Goal: Information Seeking & Learning: Find specific fact

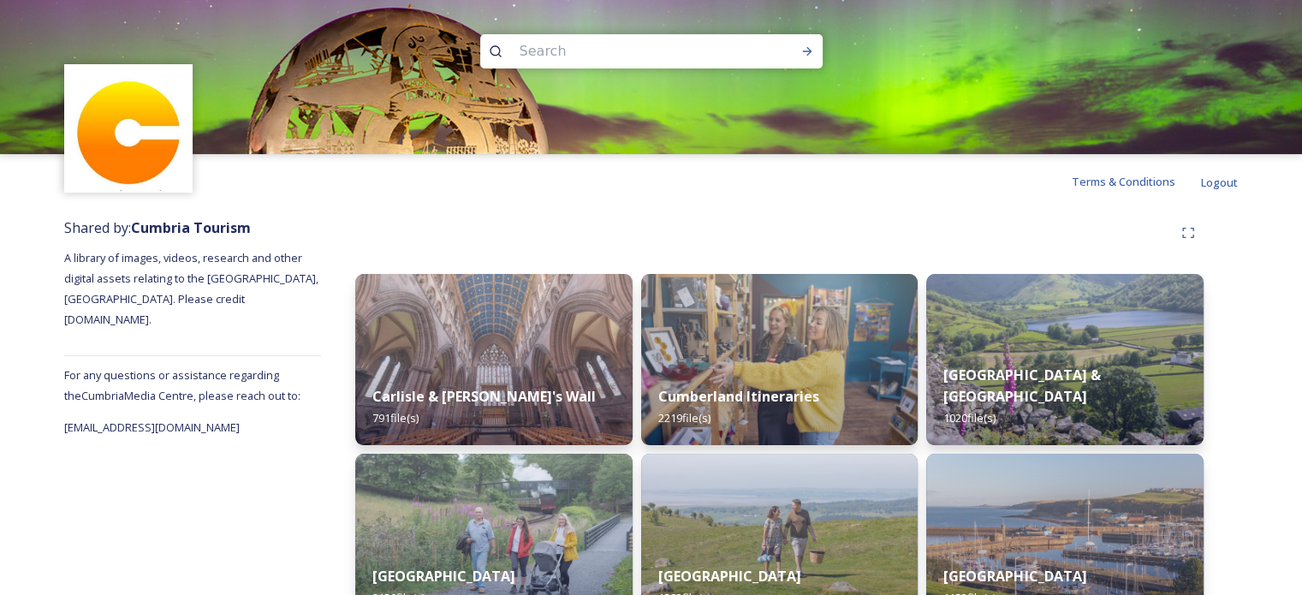
click at [701, 46] on input at bounding box center [628, 52] width 235 height 38
type input "brougham hall"
click at [807, 54] on icon at bounding box center [806, 51] width 9 height 9
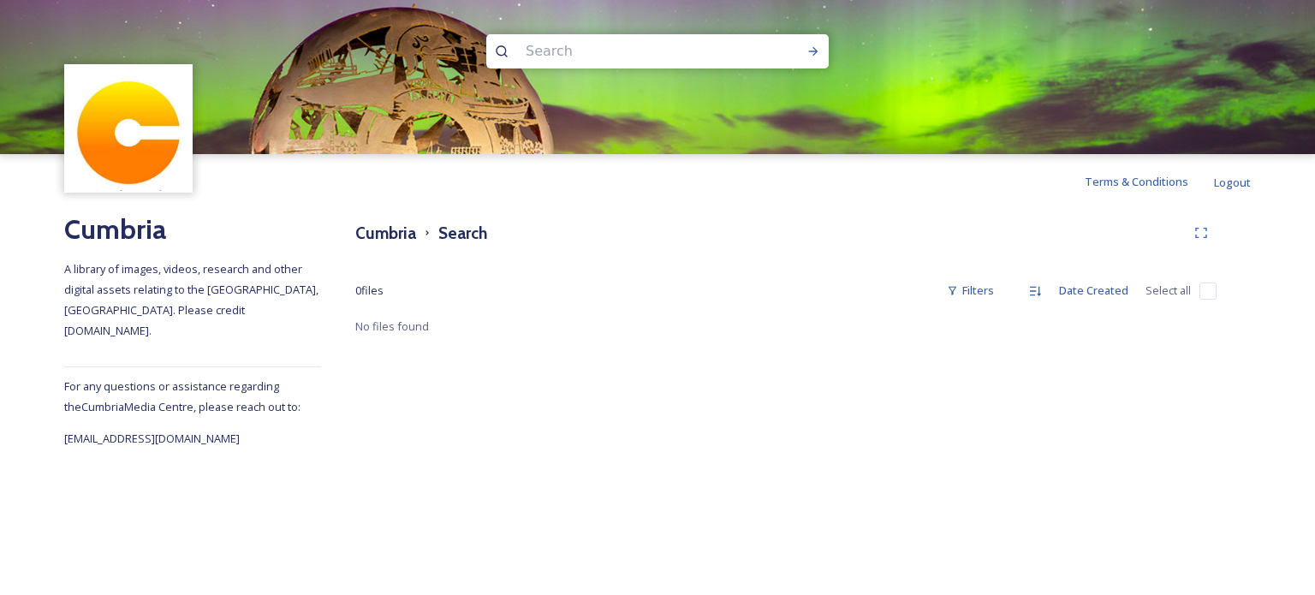
click at [544, 59] on input at bounding box center [634, 52] width 235 height 38
type input "brougham"
click at [811, 55] on icon at bounding box center [814, 52] width 14 height 14
click at [619, 51] on input at bounding box center [688, 52] width 199 height 38
type input "b"
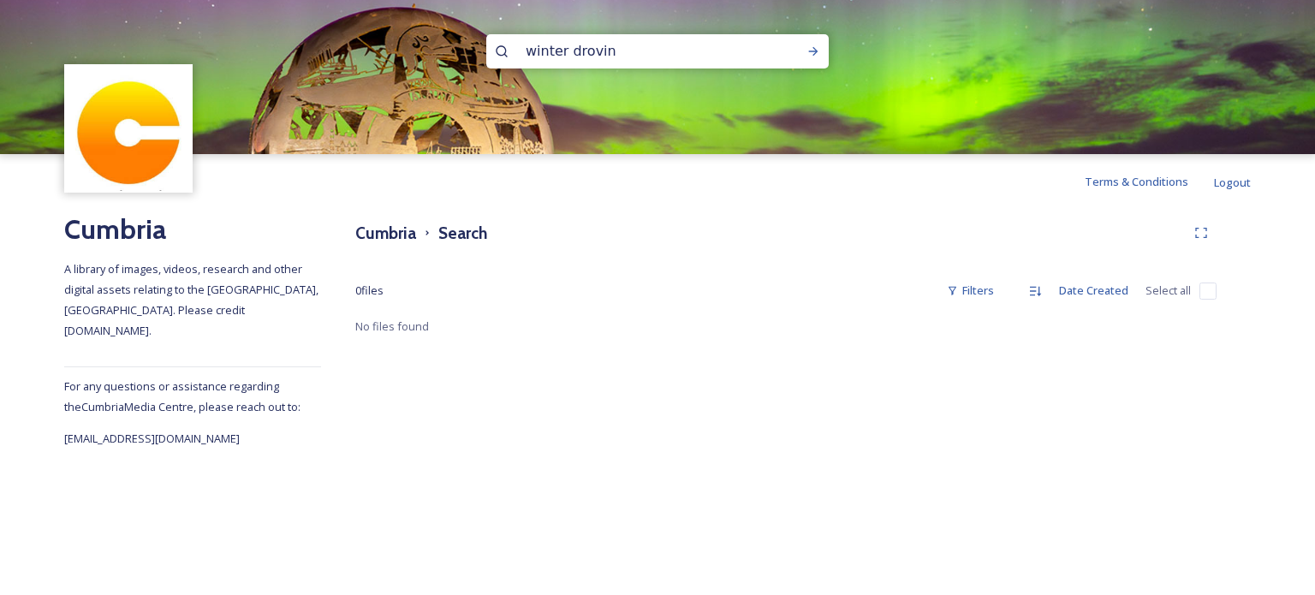
type input "winter droving"
click at [809, 53] on icon at bounding box center [814, 52] width 14 height 14
click at [617, 51] on input at bounding box center [704, 52] width 188 height 38
type input "w"
type input "acorn bank"
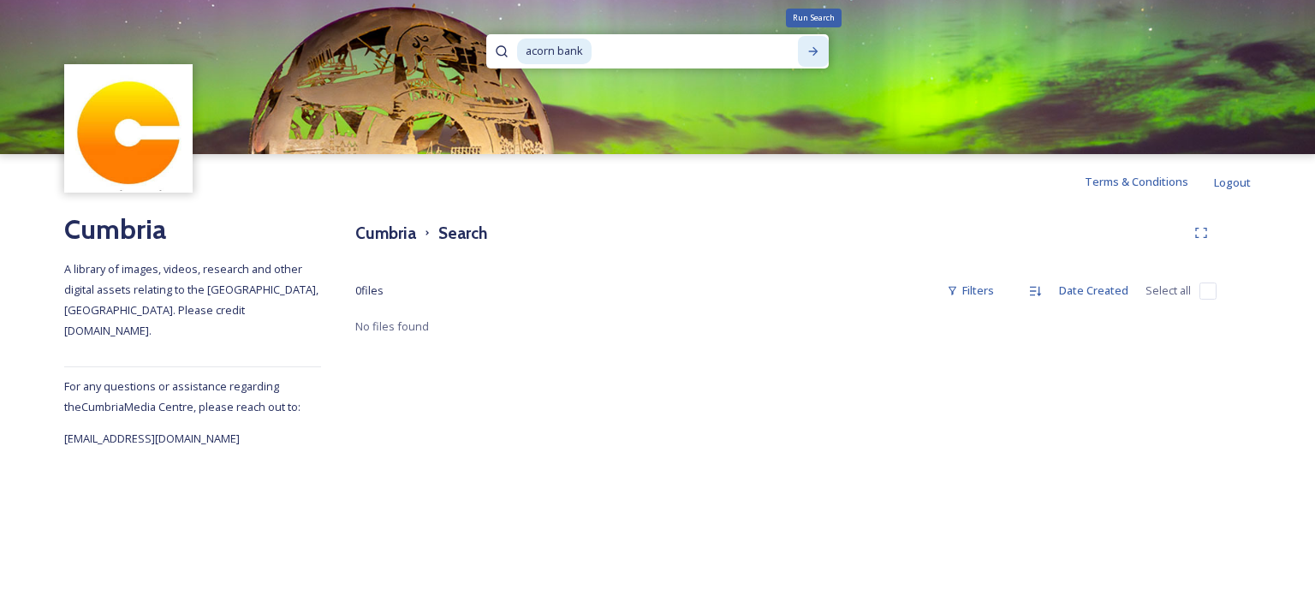
click at [807, 47] on icon at bounding box center [814, 52] width 14 height 14
click at [651, 53] on input at bounding box center [691, 52] width 197 height 38
type input "a"
type input "watermill"
type input "w"
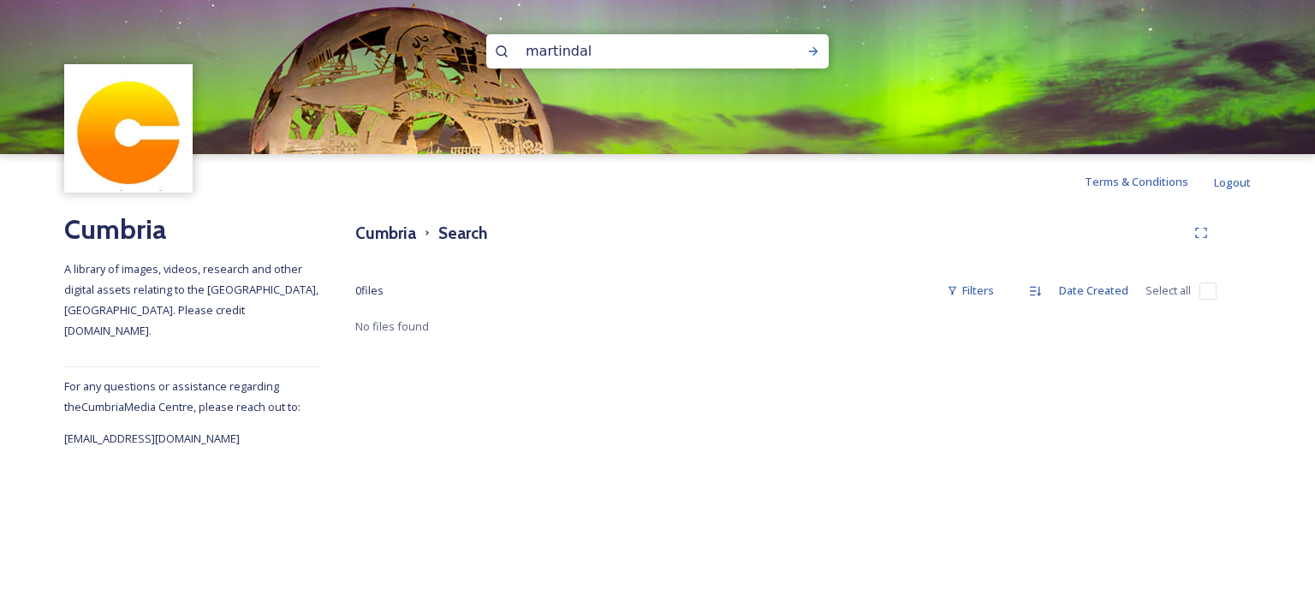
type input "martindale"
click at [805, 51] on div "Run Search" at bounding box center [813, 51] width 31 height 31
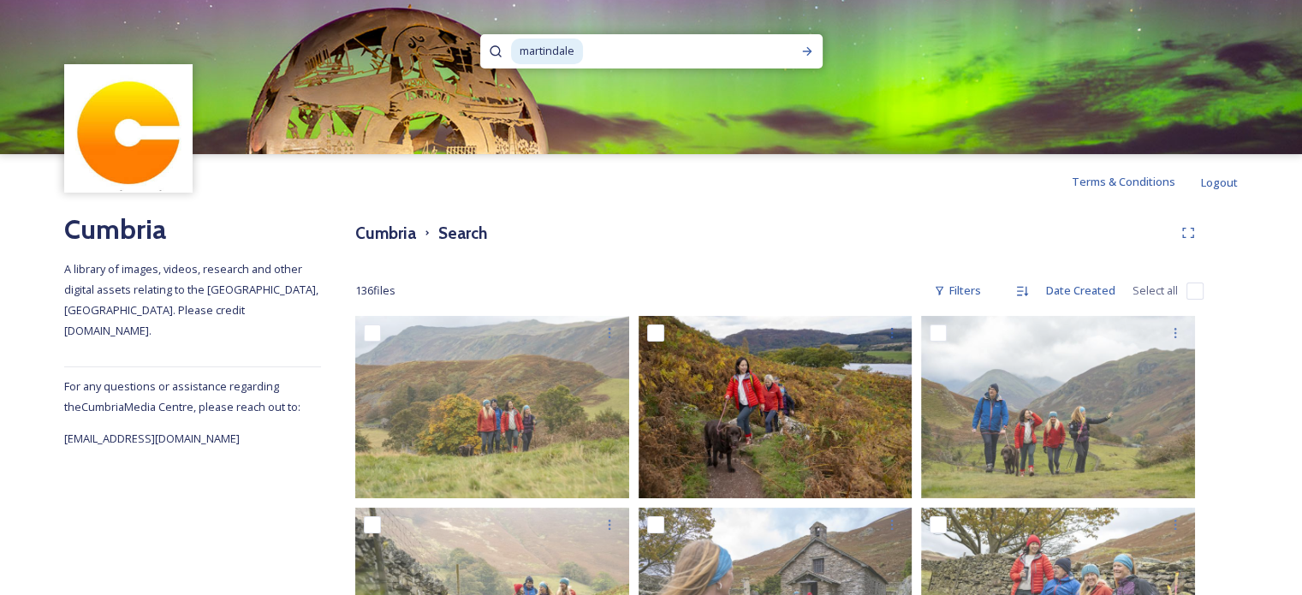
click at [606, 48] on input at bounding box center [684, 52] width 198 height 38
type input "m"
type input "red deer"
click at [808, 57] on icon at bounding box center [808, 52] width 14 height 14
